Goal: Information Seeking & Learning: Learn about a topic

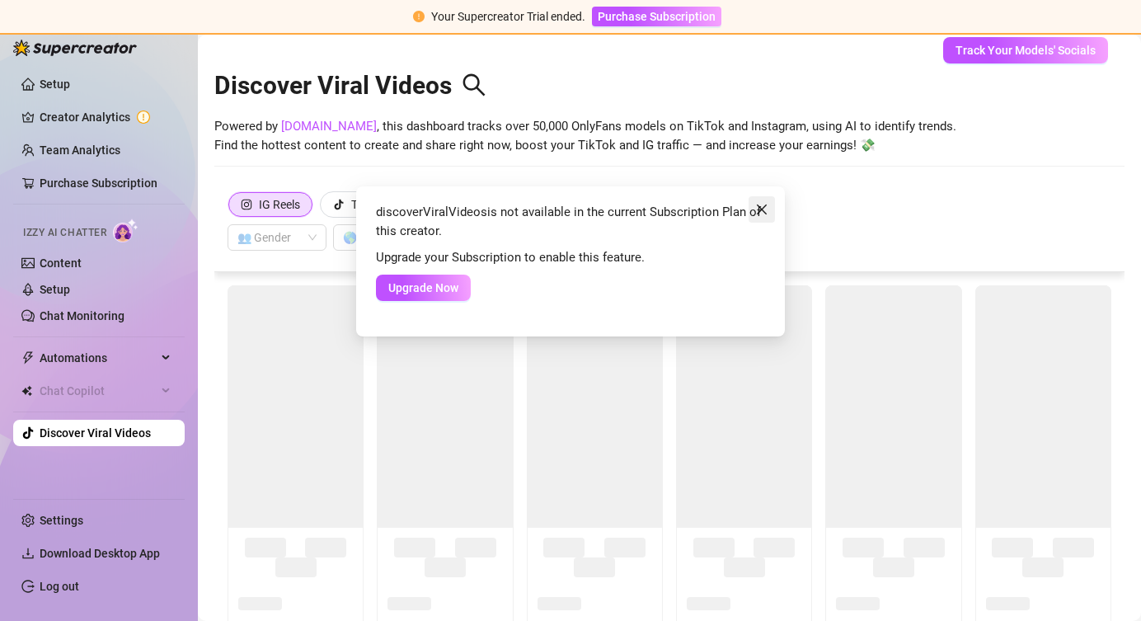
click at [750, 213] on span "Close" at bounding box center [762, 209] width 26 height 13
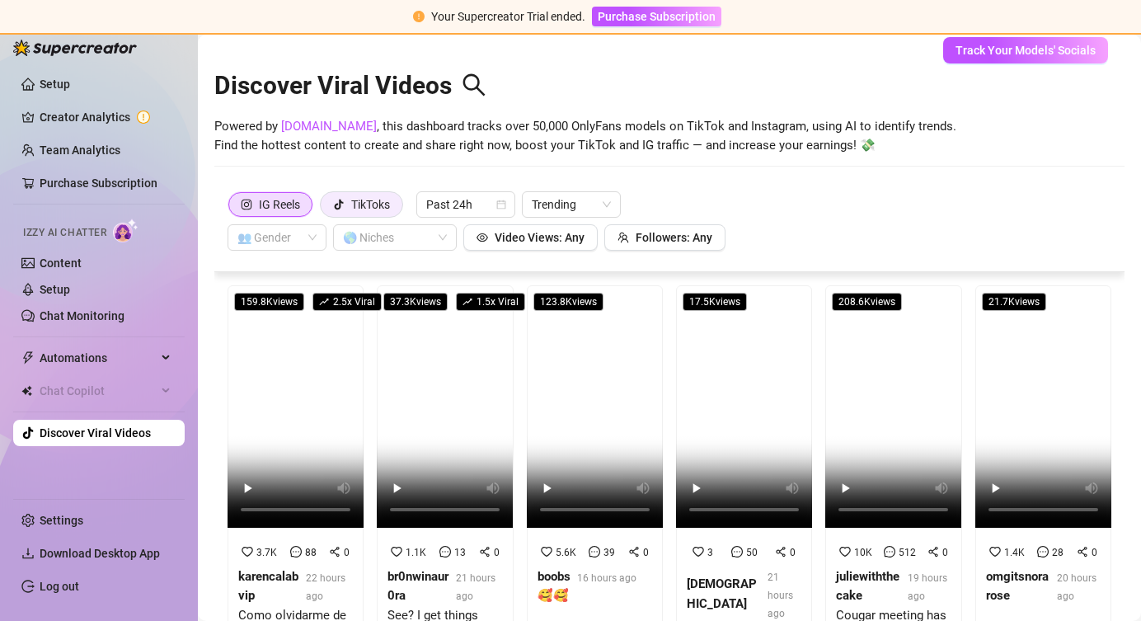
click at [387, 202] on div "TikToks" at bounding box center [370, 204] width 39 height 25
click at [325, 209] on input "TikToks" at bounding box center [325, 209] width 0 height 0
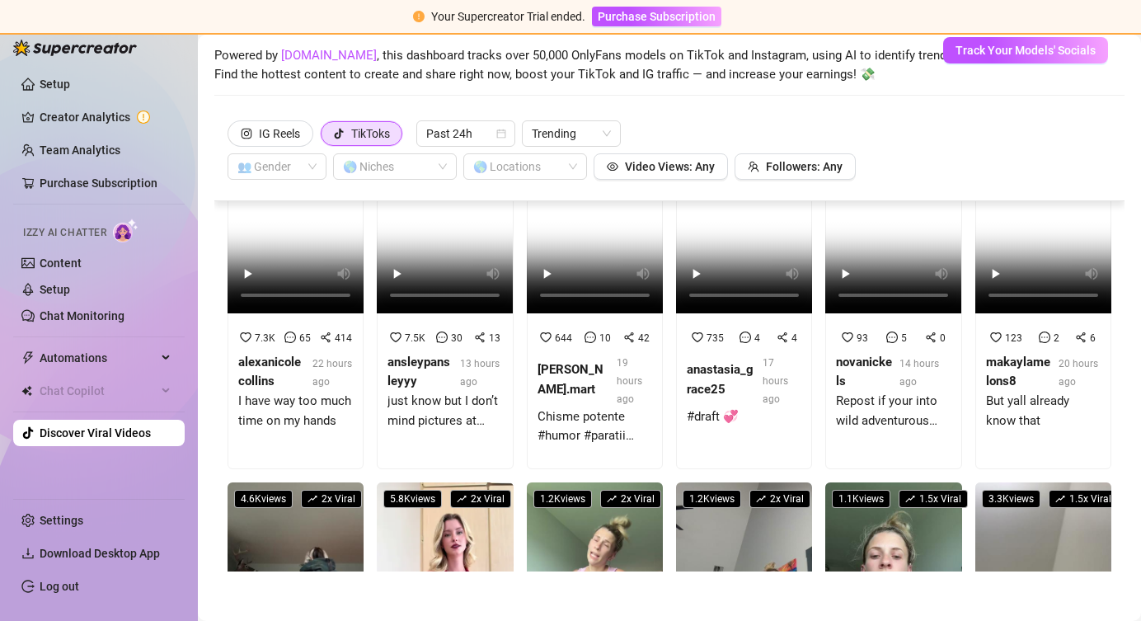
scroll to position [131, 0]
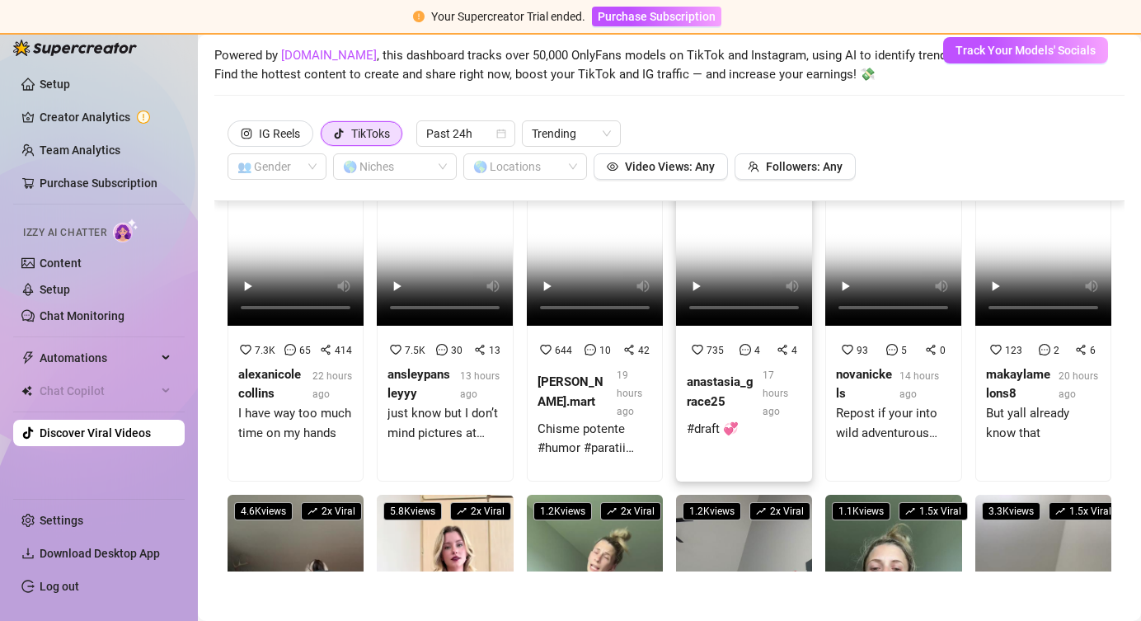
click at [736, 243] on video at bounding box center [744, 204] width 136 height 242
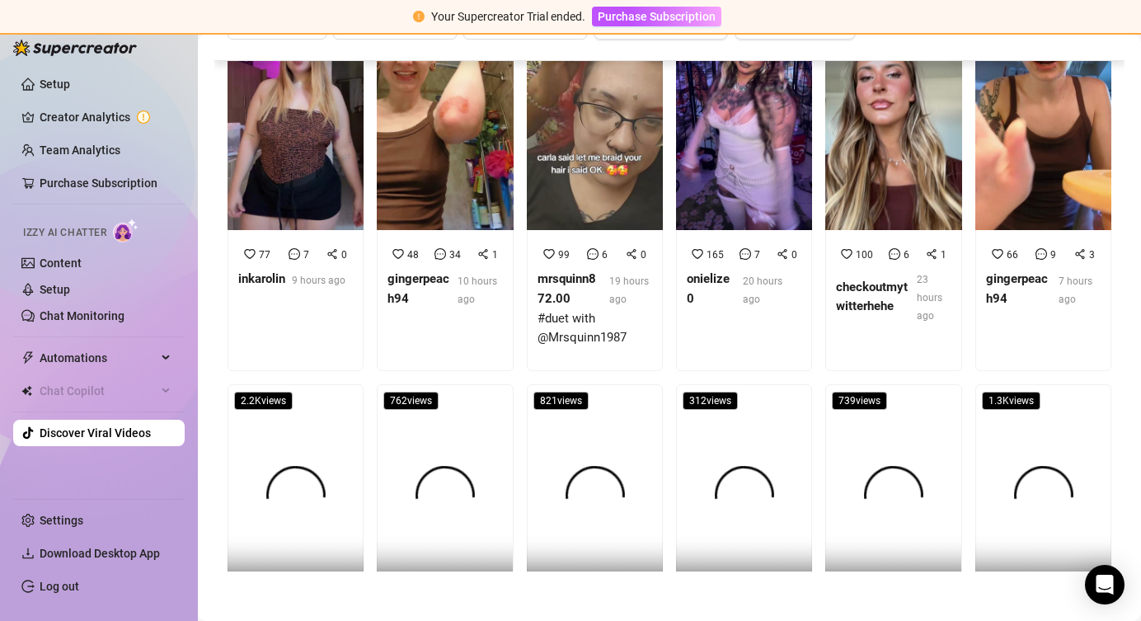
scroll to position [3413, 0]
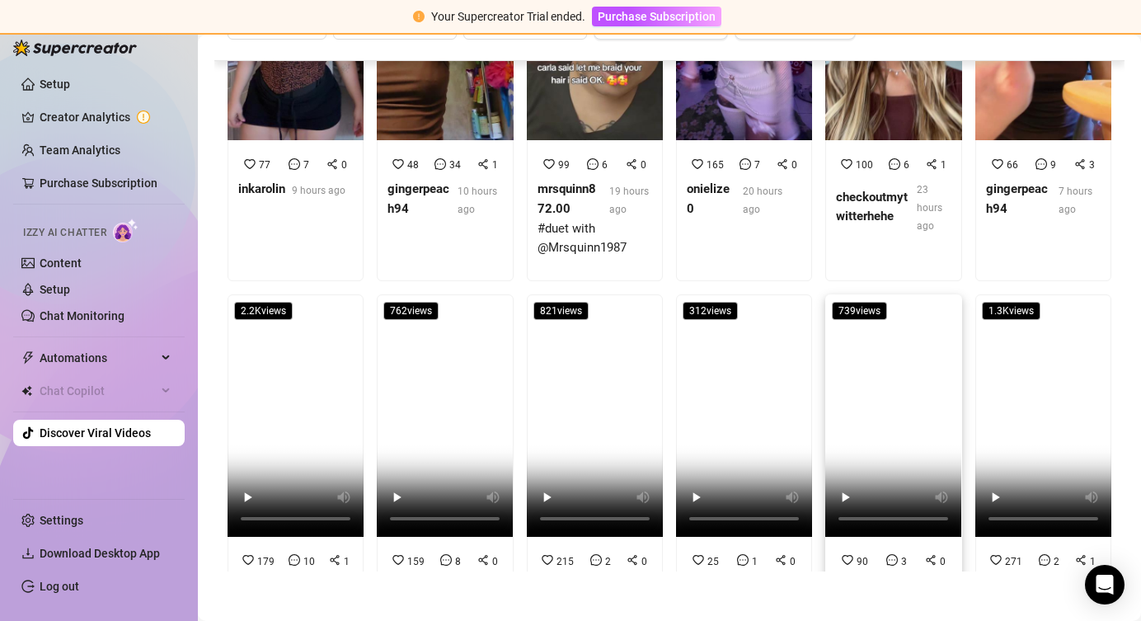
click at [869, 301] on video at bounding box center [894, 415] width 136 height 242
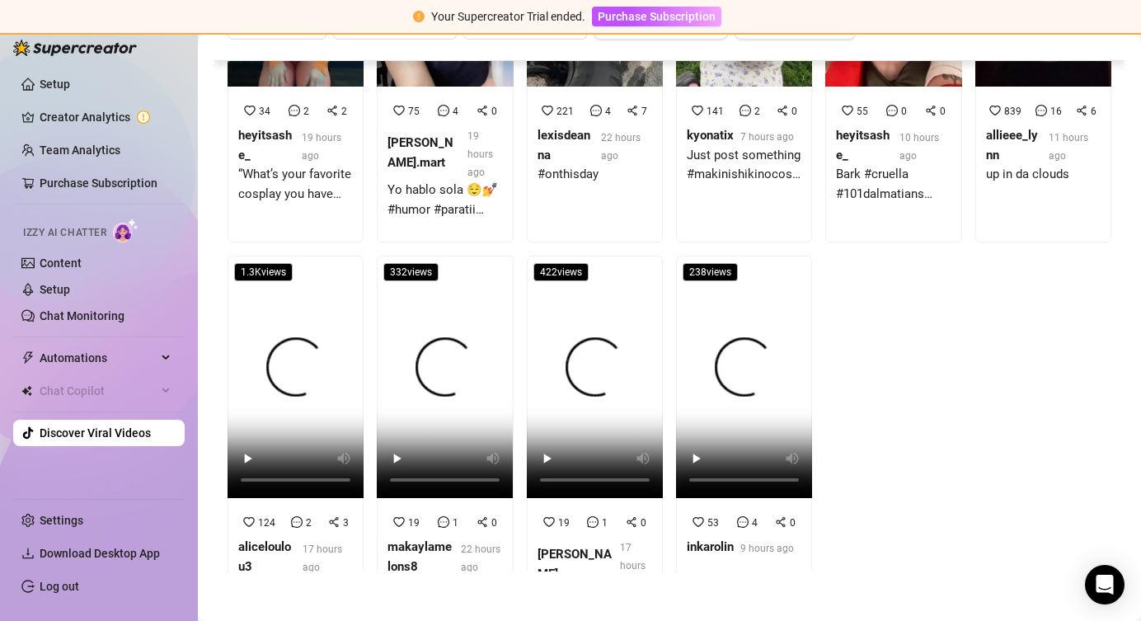
scroll to position [6252, 0]
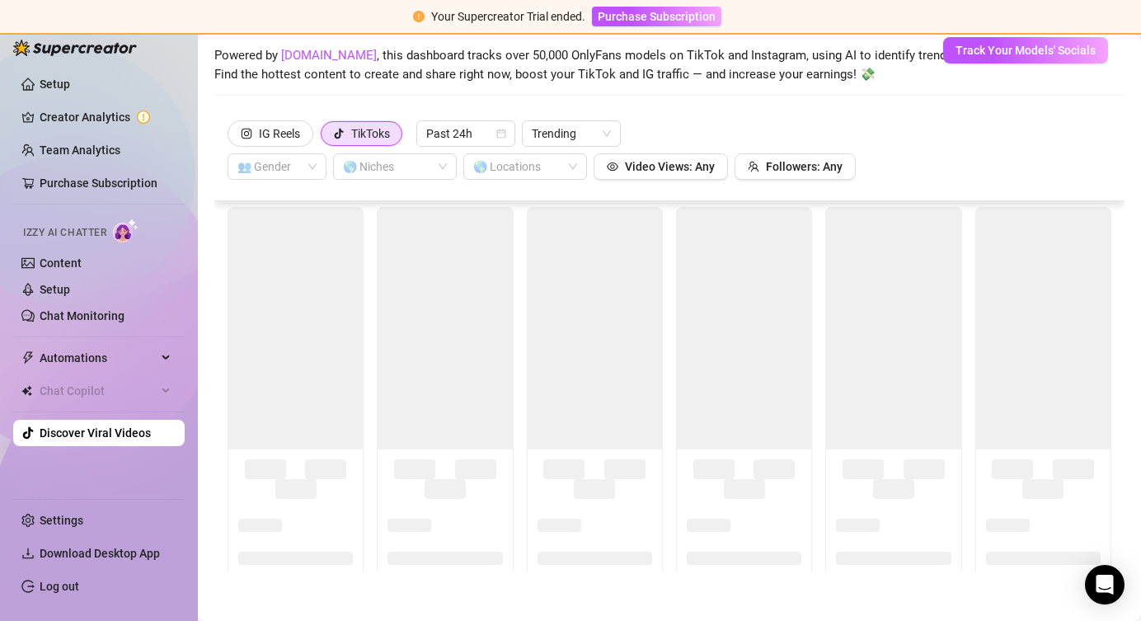
scroll to position [0, 0]
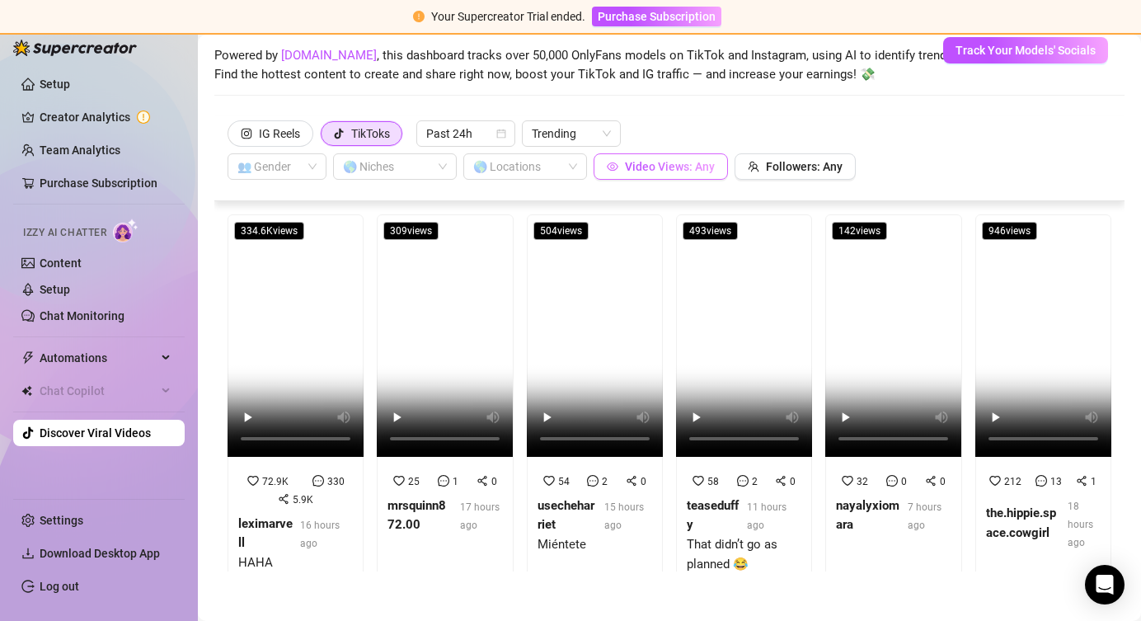
click at [684, 174] on button "Video Views: Any" at bounding box center [661, 166] width 134 height 26
click at [909, 134] on div "IG Reels TikToks Past 24h Trending 👥 Gender 🌎 Niches 🌎 Locations Video Views: A…" at bounding box center [670, 149] width 884 height 59
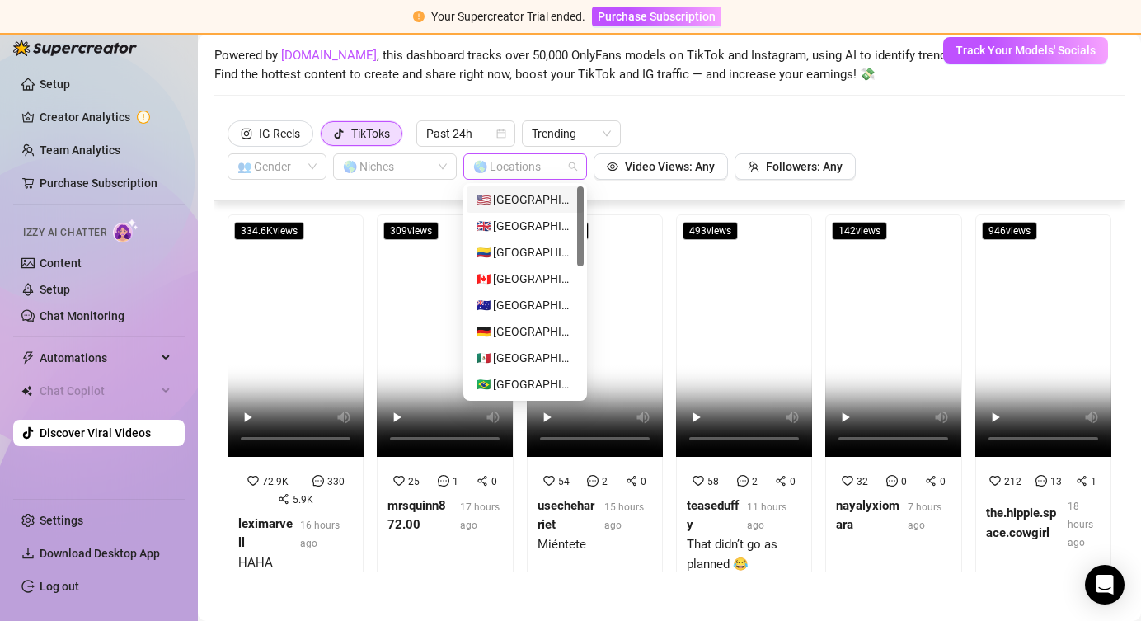
click at [550, 169] on div at bounding box center [517, 166] width 100 height 23
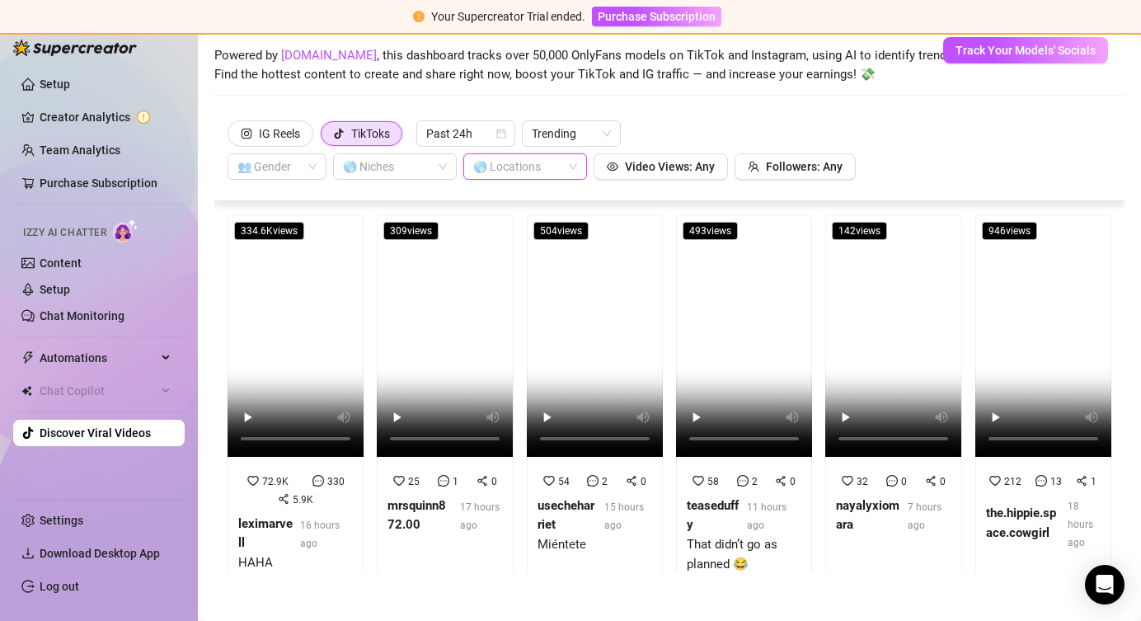
click at [698, 131] on div "IG Reels TikToks Past 24h Trending 👥 Gender 🌎 Niches 🌎 Locations Video Views: A…" at bounding box center [670, 149] width 884 height 59
click at [388, 163] on div at bounding box center [386, 166] width 100 height 23
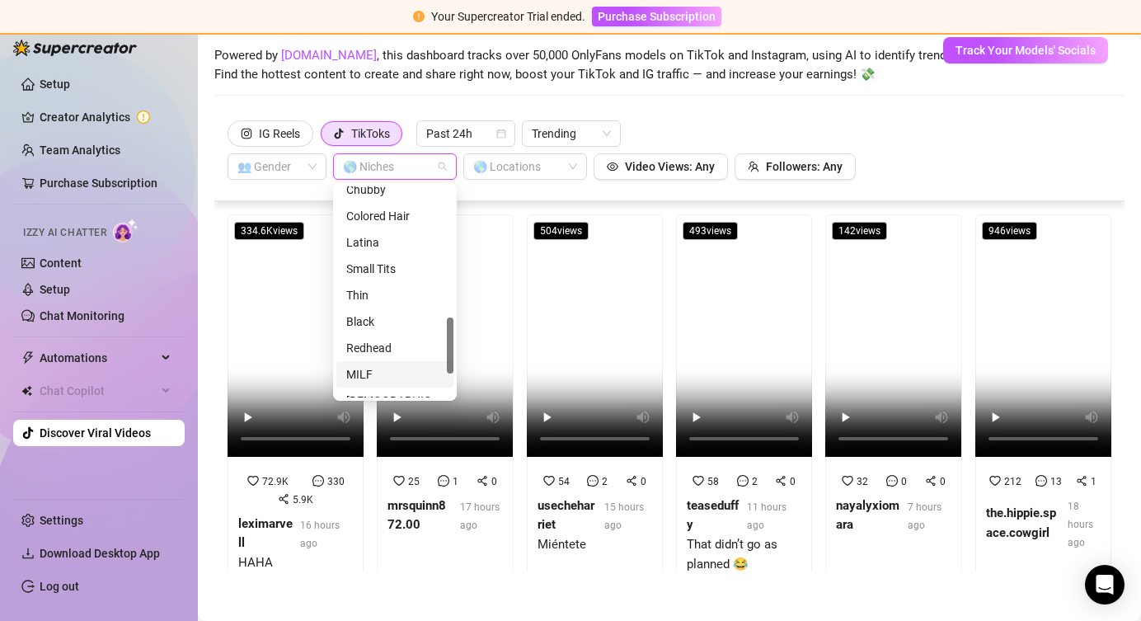
scroll to position [480, 0]
click at [371, 299] on div "Thin" at bounding box center [394, 300] width 97 height 18
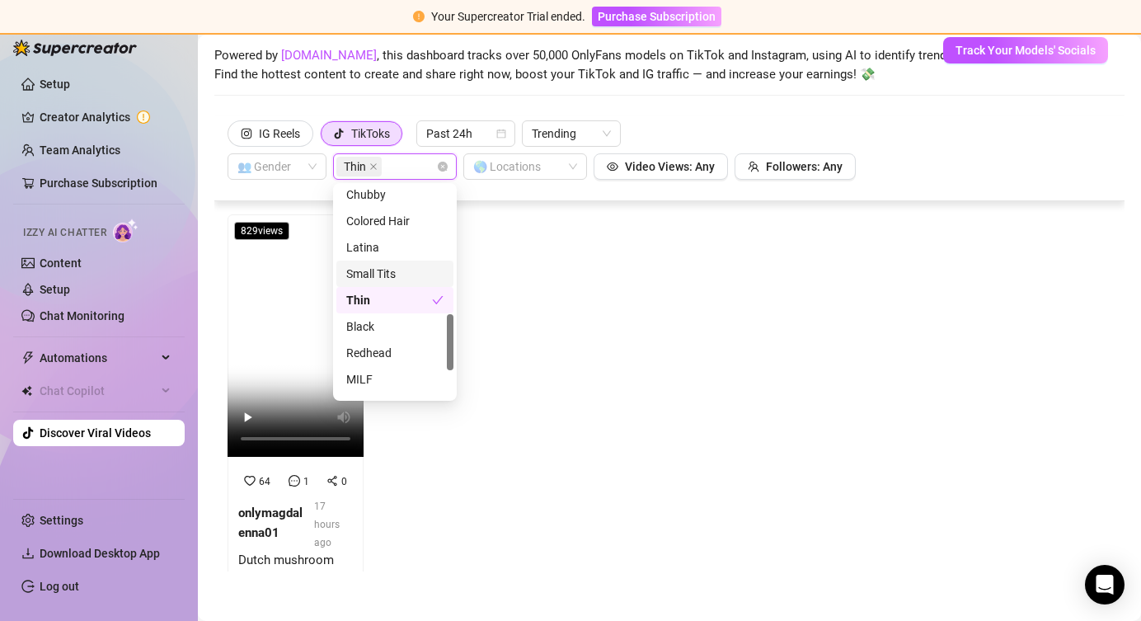
click at [389, 270] on div "Small Tits" at bounding box center [394, 274] width 97 height 18
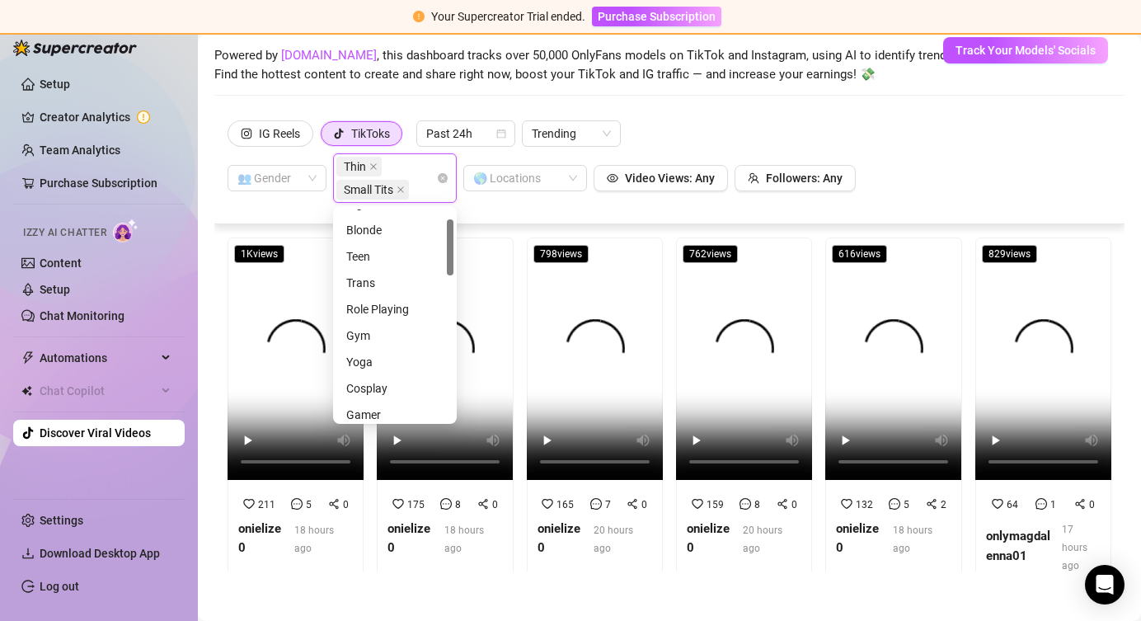
scroll to position [0, 0]
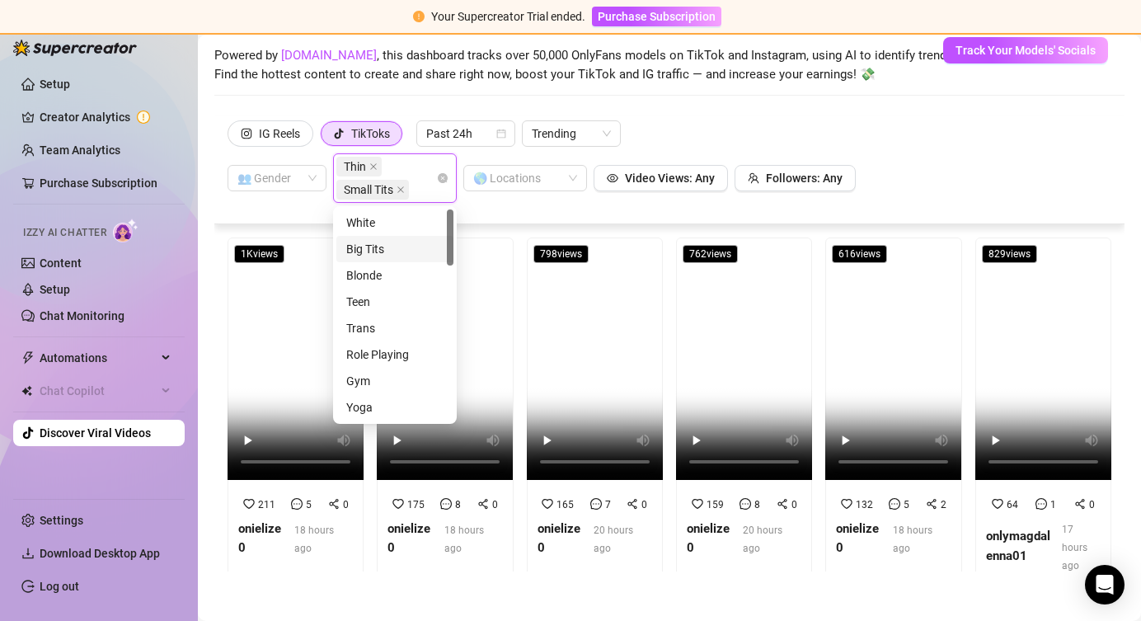
click at [900, 188] on div "IG Reels TikToks Past 24h Trending 👥 Gender Thin Small Tits 🌎 Locations Video V…" at bounding box center [670, 161] width 884 height 82
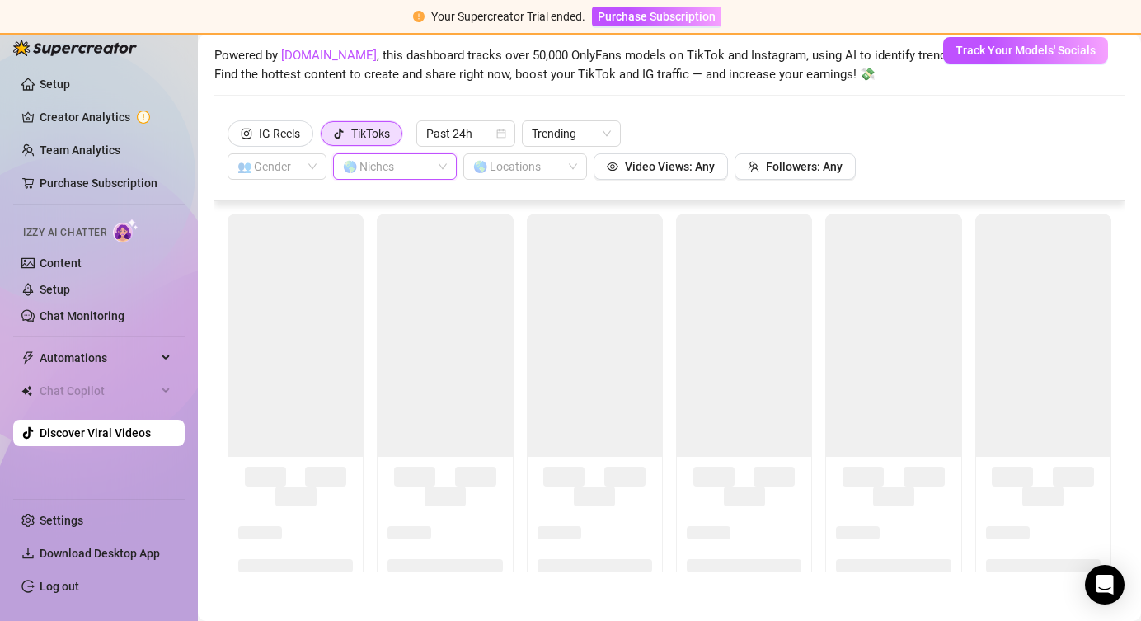
click at [852, 132] on div "IG Reels TikToks Past 24h Trending 👥 Gender 🌎 Niches 🌎 Locations Video Views: A…" at bounding box center [670, 149] width 884 height 59
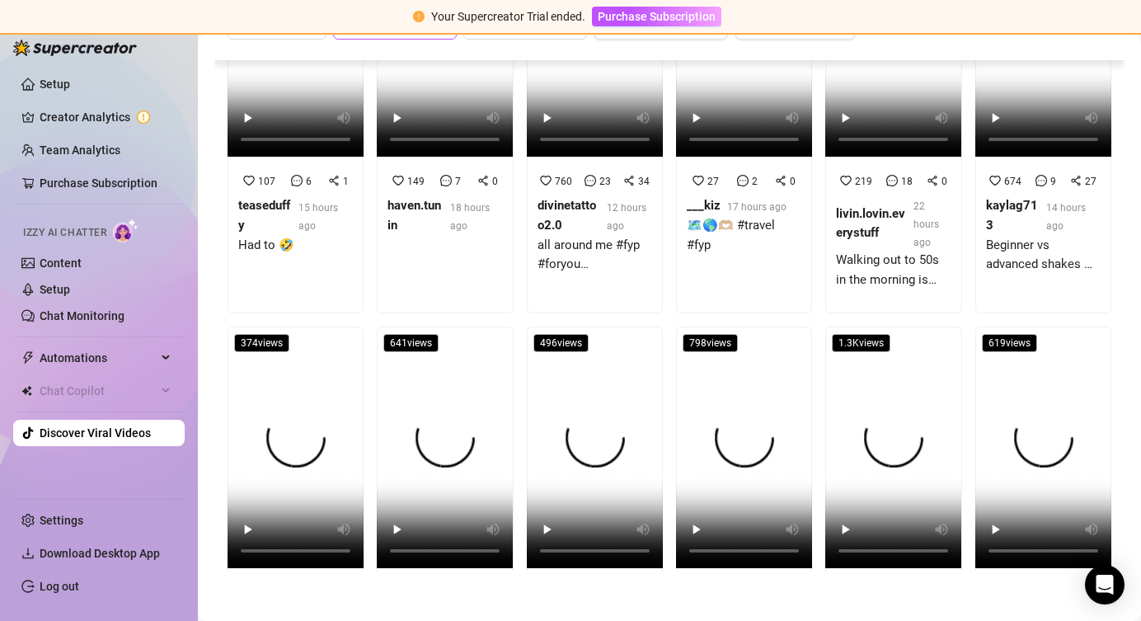
scroll to position [2811, 0]
